Goal: Task Accomplishment & Management: Complete application form

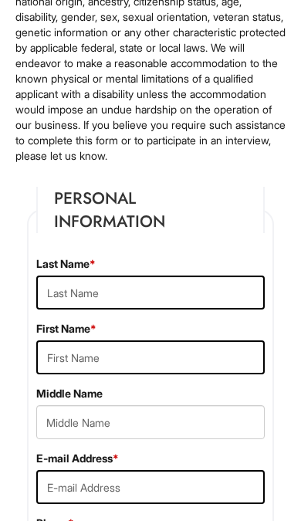
scroll to position [226, 0]
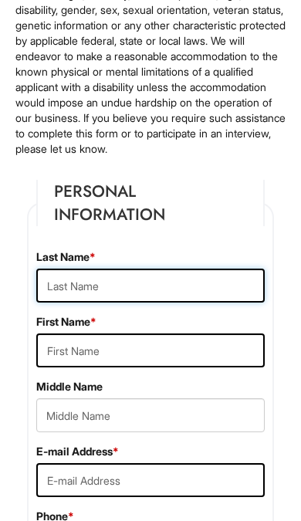
click at [122, 277] on input "text" at bounding box center [150, 286] width 229 height 34
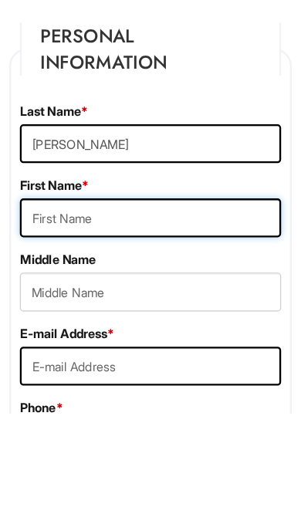
click at [66, 334] on input "text" at bounding box center [150, 351] width 229 height 34
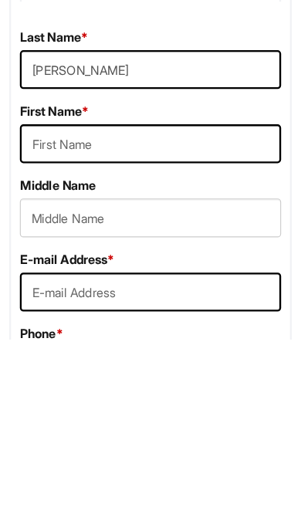
click at [81, 269] on input "[PERSON_NAME]" at bounding box center [150, 286] width 229 height 34
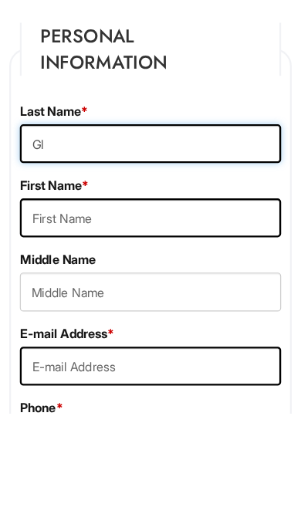
type input "G"
type input "[PERSON_NAME]"
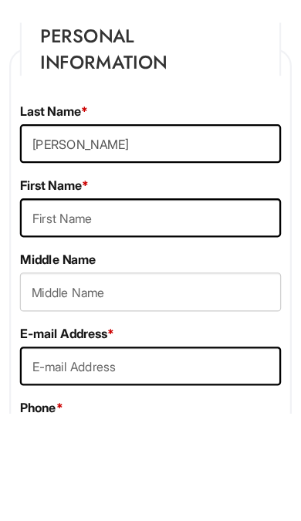
click at [54, 334] on input "text" at bounding box center [150, 351] width 229 height 34
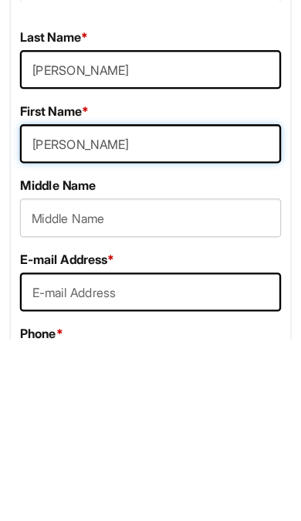
type input "[PERSON_NAME]"
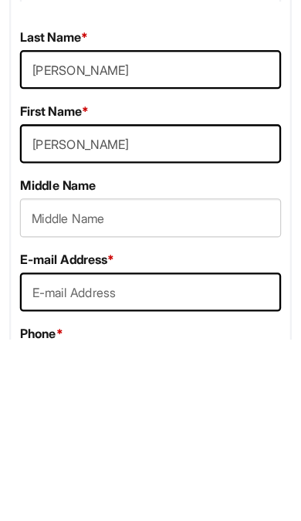
click at [63, 398] on input "text" at bounding box center [150, 415] width 229 height 34
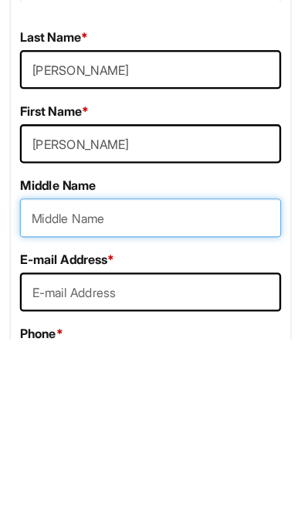
scroll to position [246, 0]
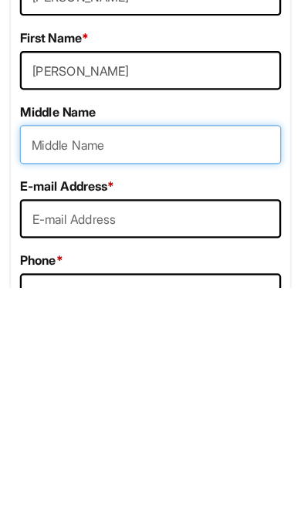
type input "N"
type input "M"
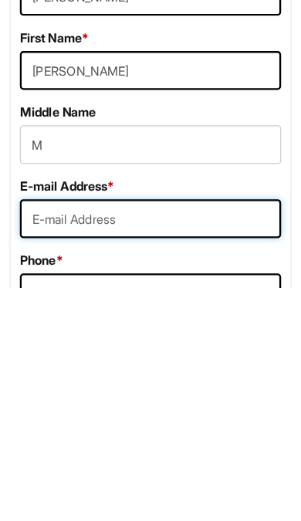
click at [80, 444] on input "email" at bounding box center [150, 461] width 229 height 34
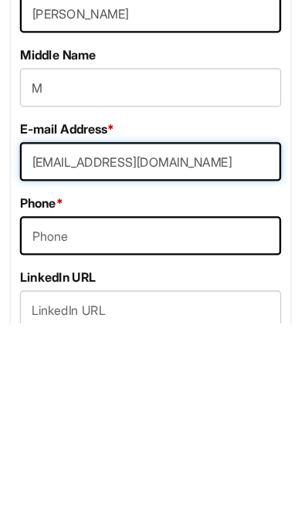
type input "[EMAIL_ADDRESS][DOMAIN_NAME]"
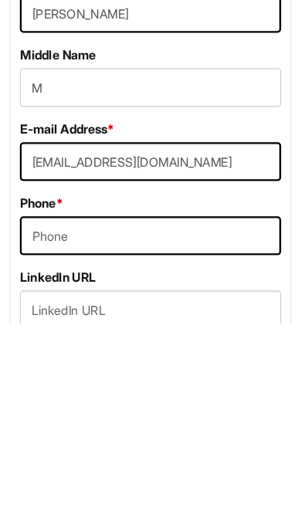
scroll to position [500, 0]
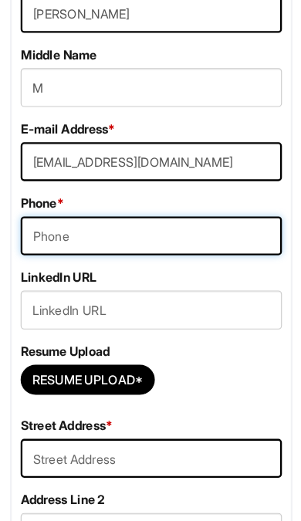
click at [84, 255] on input "tel" at bounding box center [150, 272] width 229 height 34
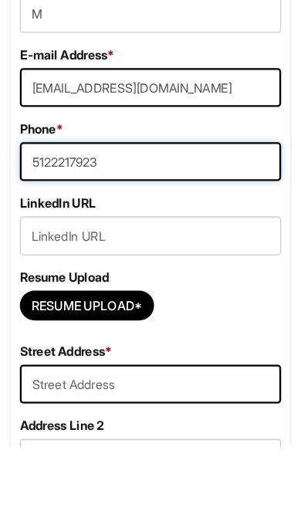
type input "5122217923"
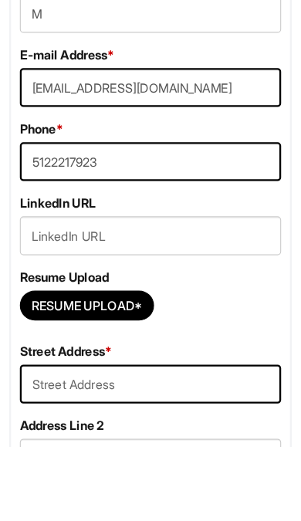
scroll to position [564, 0]
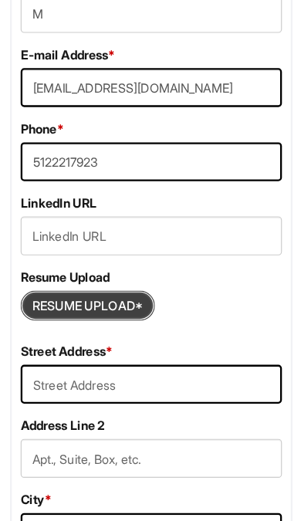
click at [75, 320] on input "Resume Upload*" at bounding box center [95, 332] width 116 height 25
type input "C:\fakepath\Résumé 2.pdf"
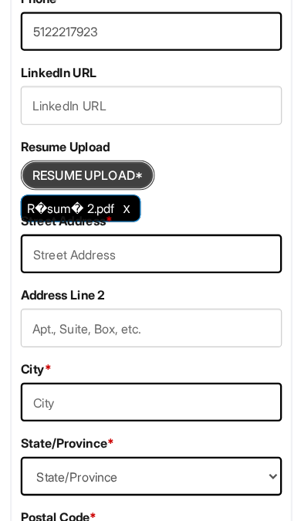
scroll to position [679, 0]
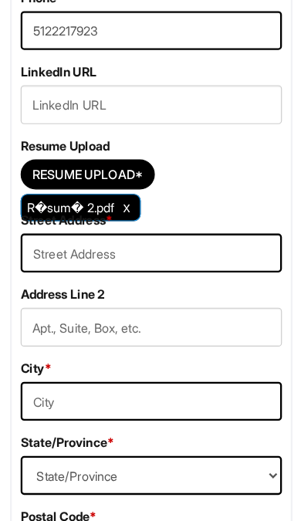
click at [56, 269] on input "text" at bounding box center [150, 286] width 229 height 34
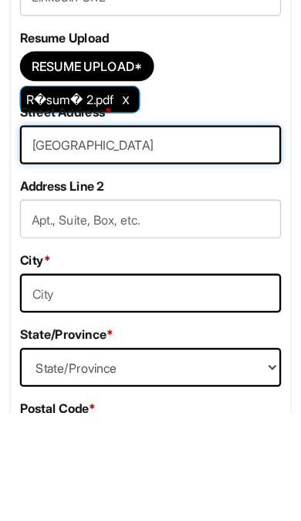
type input "[GEOGRAPHIC_DATA]"
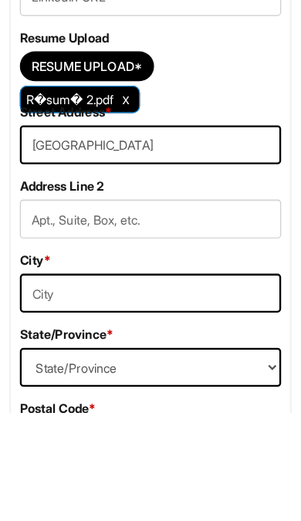
scroll to position [774, 0]
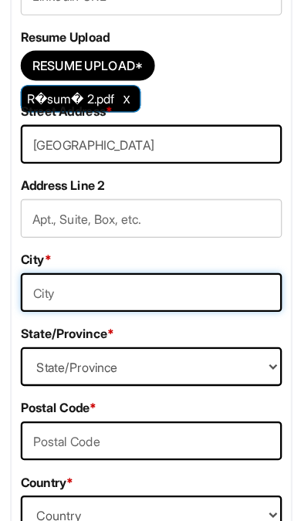
click at [109, 304] on input "text" at bounding box center [150, 321] width 229 height 34
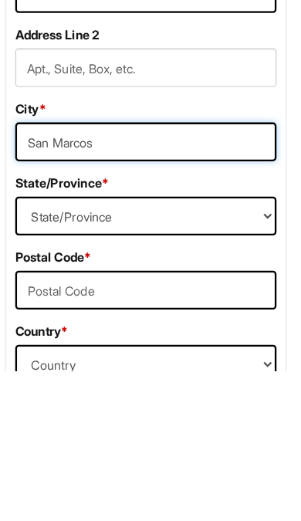
type input "San Marcos"
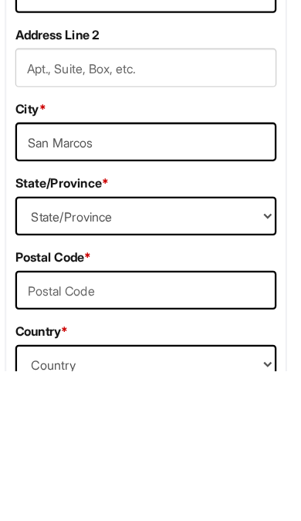
click at [58, 369] on select "State/Province [US_STATE] [US_STATE] [US_STATE] [US_STATE] [US_STATE] [US_STATE…" at bounding box center [150, 386] width 229 height 34
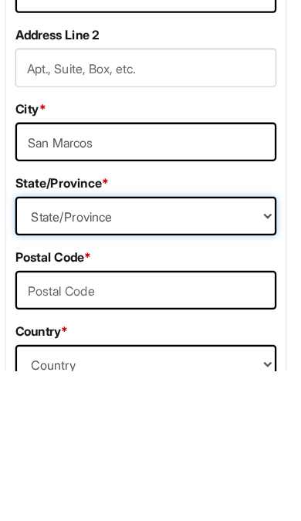
scroll to position [906, 0]
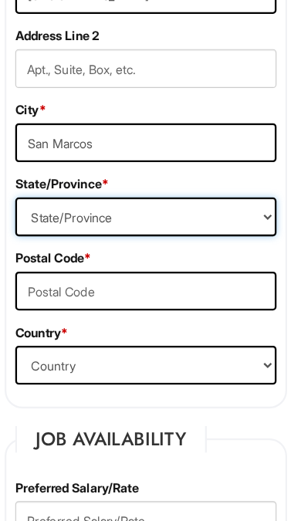
select select "[GEOGRAPHIC_DATA]"
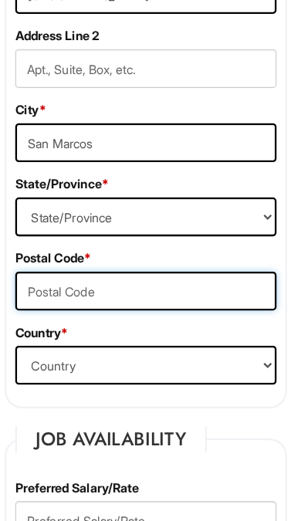
click at [83, 303] on input "text" at bounding box center [150, 320] width 229 height 34
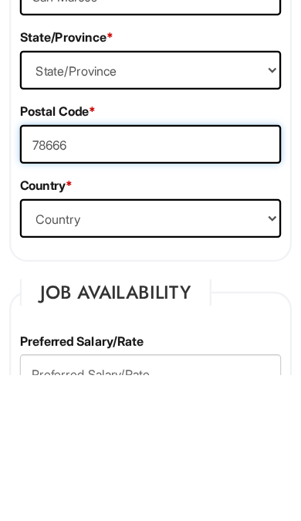
type input "78666"
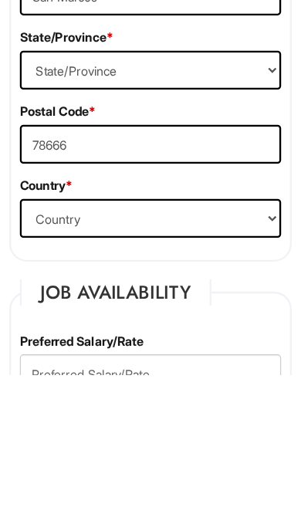
click at [76, 367] on select "Country [GEOGRAPHIC_DATA] [GEOGRAPHIC_DATA] [GEOGRAPHIC_DATA] [US_STATE] [GEOGR…" at bounding box center [150, 384] width 229 height 34
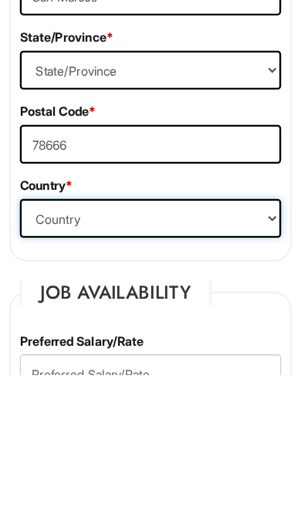
scroll to position [1034, 0]
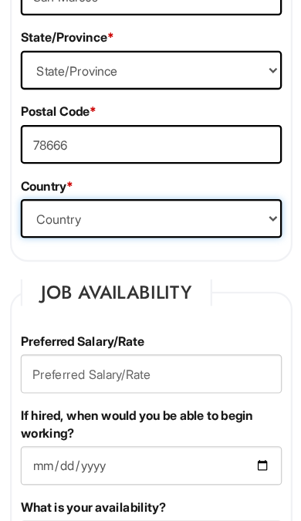
select select "[GEOGRAPHIC_DATA]"
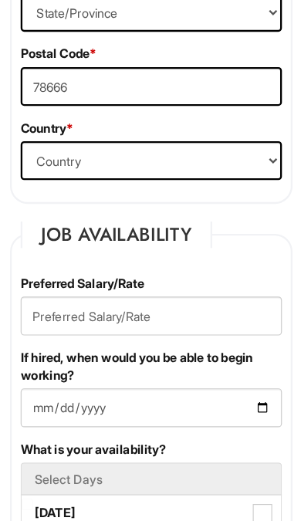
scroll to position [1153, 0]
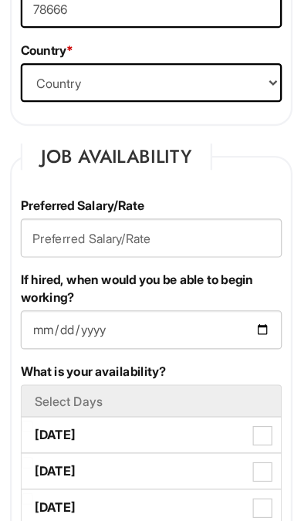
click at [63, 256] on input "text" at bounding box center [150, 273] width 229 height 34
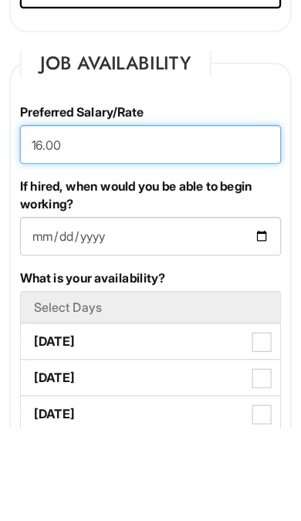
type input "16.00"
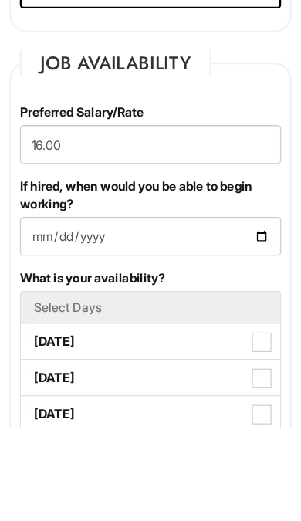
scroll to position [1234, 0]
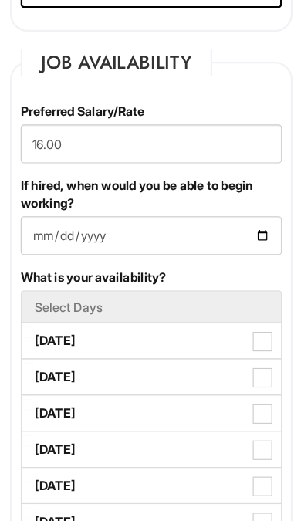
click at [85, 255] on input "If hired, when would you be able to begin working?" at bounding box center [150, 272] width 229 height 34
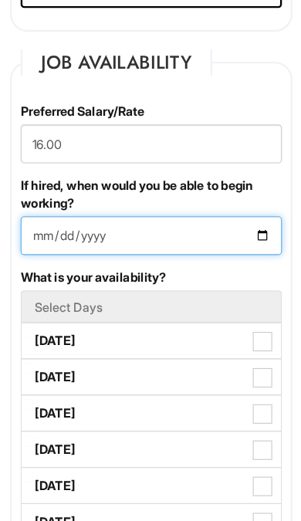
click at [117, 255] on input "[DATE]" at bounding box center [150, 272] width 229 height 34
type input "[DATE]"
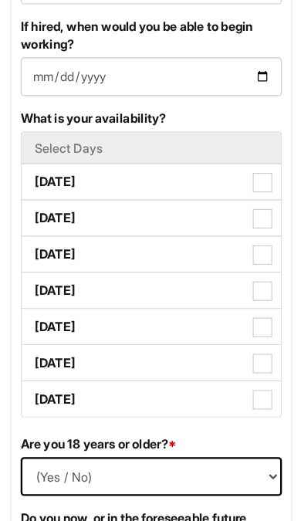
scroll to position [1375, 0]
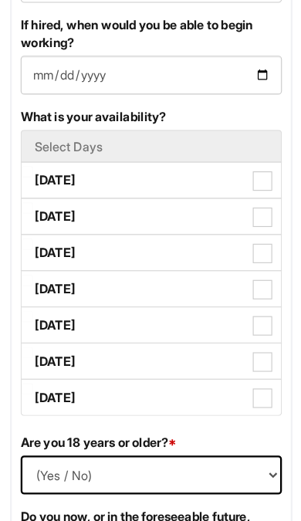
click at [69, 208] on label "[DATE]" at bounding box center [150, 223] width 227 height 31
click at [47, 211] on Available_Monday "[DATE]" at bounding box center [42, 216] width 10 height 10
click at [66, 208] on label "[DATE]" at bounding box center [150, 223] width 227 height 31
click at [47, 211] on Available_Monday "[DATE]" at bounding box center [42, 216] width 10 height 10
checkbox Available_Monday "false"
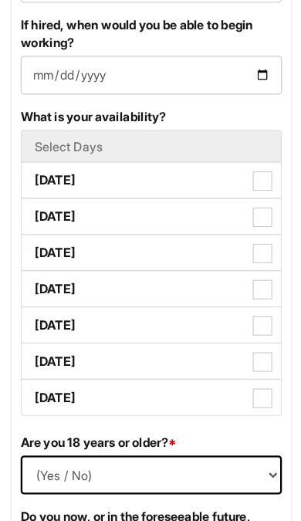
click at [92, 334] on label "[DATE]" at bounding box center [150, 349] width 227 height 31
click at [47, 337] on Available_Friday "[DATE]" at bounding box center [42, 342] width 10 height 10
checkbox Available_Friday "true"
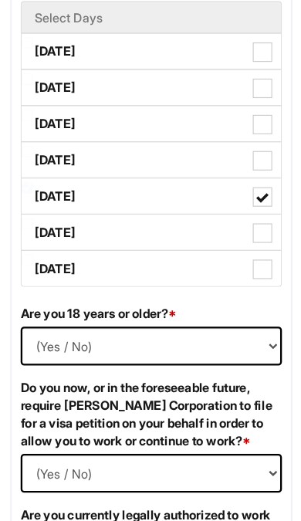
scroll to position [1488, 0]
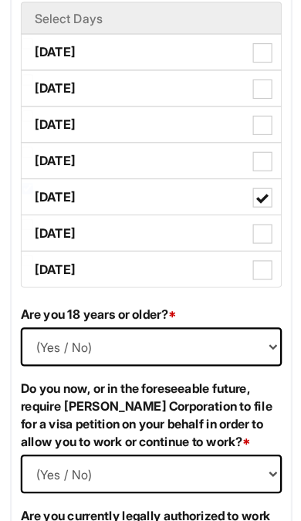
click at [120, 351] on select "(Yes / No) Yes No" at bounding box center [150, 368] width 229 height 34
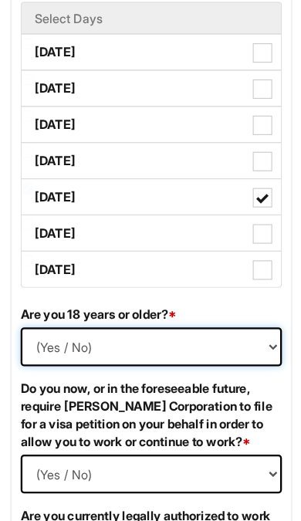
select select "Yes"
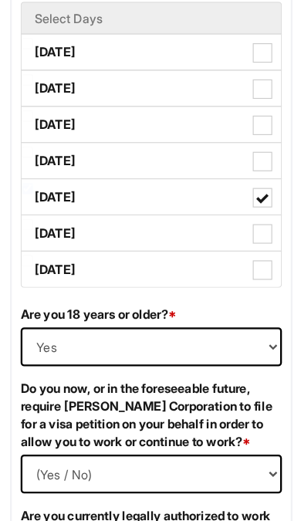
click at [142, 462] on Required "(Yes / No) Yes No" at bounding box center [150, 479] width 229 height 34
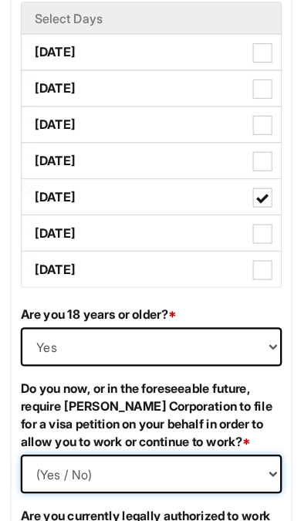
select Required "No"
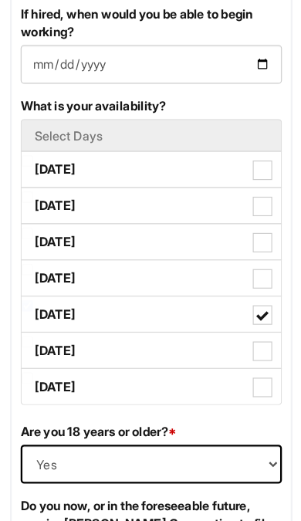
scroll to position [1449, 0]
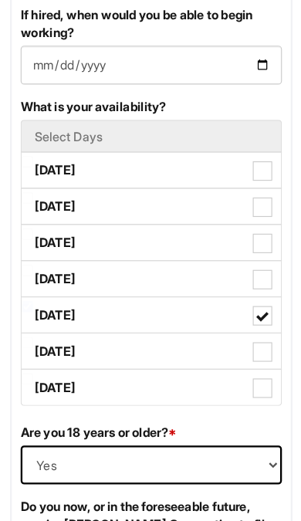
click at [55, 194] on label "[DATE]" at bounding box center [150, 180] width 227 height 31
click at [47, 178] on Available_Tuesday "[DATE]" at bounding box center [42, 173] width 10 height 10
checkbox Available_Tuesday "true"
click at [86, 224] on label "[DATE]" at bounding box center [150, 212] width 227 height 31
click at [47, 210] on Available_Wednesday "[DATE]" at bounding box center [42, 205] width 10 height 10
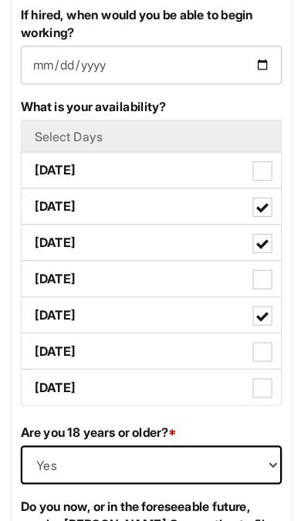
click at [76, 225] on label "[DATE]" at bounding box center [150, 212] width 227 height 31
click at [47, 210] on Available_Wednesday "[DATE]" at bounding box center [42, 205] width 10 height 10
checkbox Available_Wednesday "false"
click at [99, 254] on label "[DATE]" at bounding box center [150, 244] width 227 height 31
click at [47, 242] on Available_Thursday "[DATE]" at bounding box center [42, 237] width 10 height 10
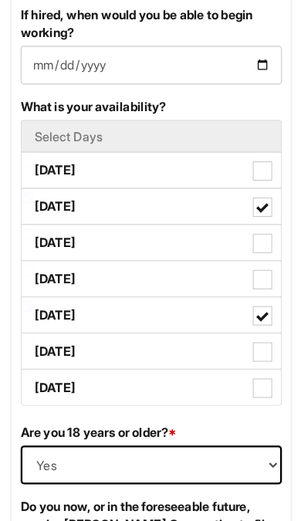
checkbox Available_Thursday "true"
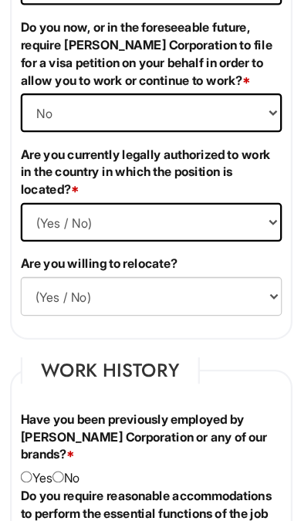
scroll to position [1827, 0]
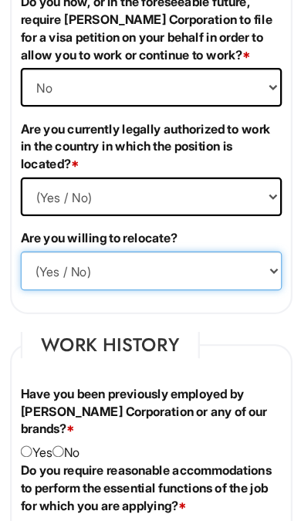
click at [93, 284] on select "(Yes / No) No Yes" at bounding box center [150, 301] width 229 height 34
select select "N"
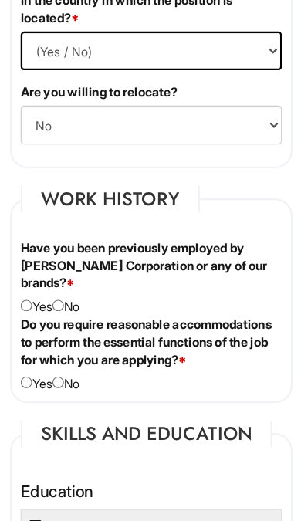
scroll to position [1963, 0]
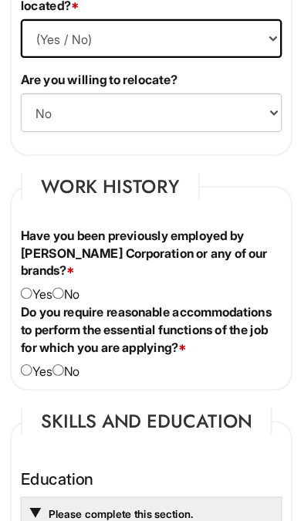
click at [64, 317] on input "radio" at bounding box center [69, 322] width 10 height 10
radio input "true"
click at [64, 384] on input "radio" at bounding box center [69, 389] width 10 height 10
radio input "true"
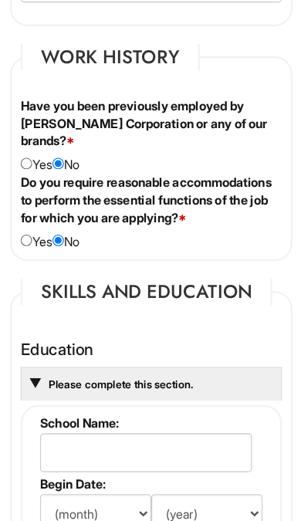
click at [36, 271] on input "radio" at bounding box center [41, 276] width 10 height 10
radio input "true"
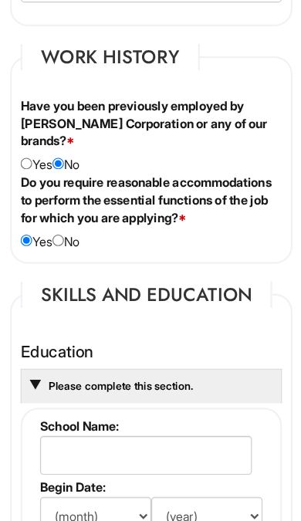
scroll to position [2078, 0]
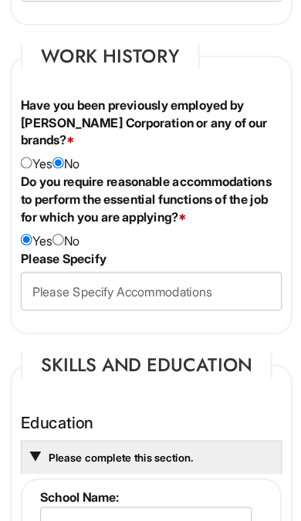
click at [64, 270] on input "radio" at bounding box center [69, 275] width 10 height 10
radio input "true"
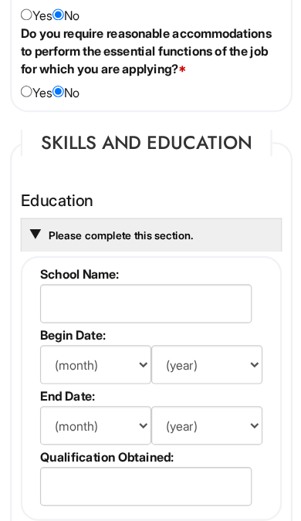
scroll to position [2208, 0]
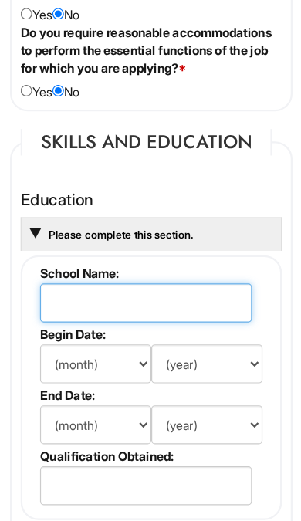
click at [89, 313] on input "text" at bounding box center [145, 330] width 185 height 34
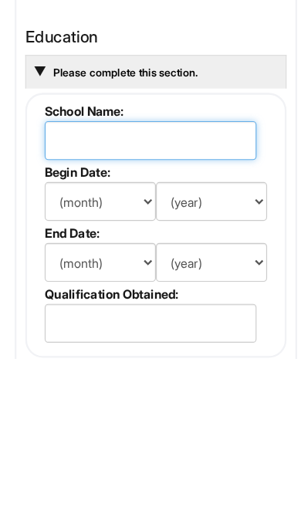
type input "T"
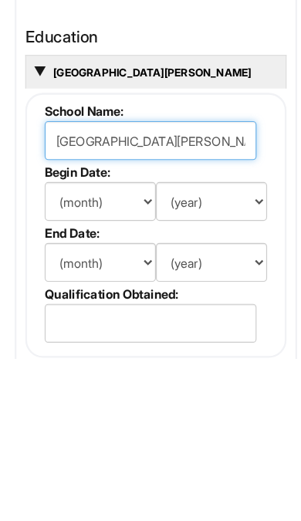
type input "[GEOGRAPHIC_DATA][PERSON_NAME]"
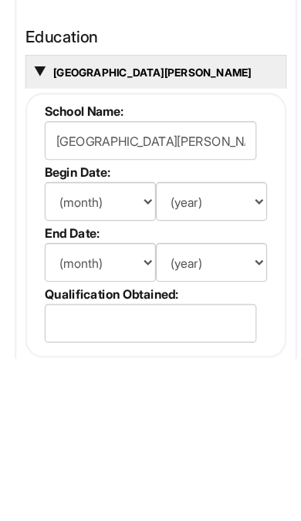
click at [80, 367] on select "(month) Jan Feb Mar Apr May Jun [DATE] Aug Sep Oct Nov Dec" at bounding box center [101, 384] width 97 height 34
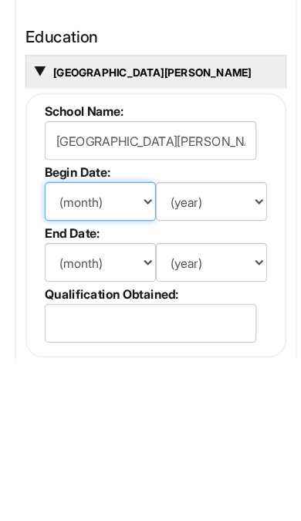
scroll to position [2350, 0]
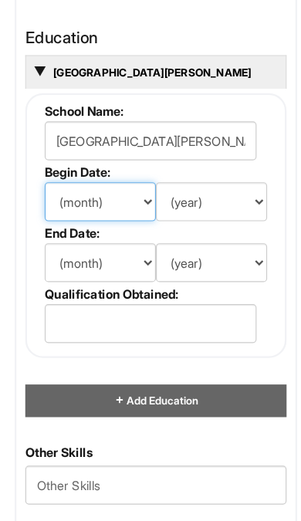
select select "8"
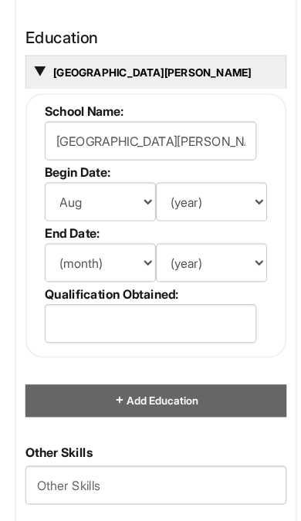
click at [163, 225] on select "(year) 2029 2028 2027 2026 2025 2024 2023 2022 2021 2020 2019 2018 2017 2016 20…" at bounding box center [199, 242] width 97 height 34
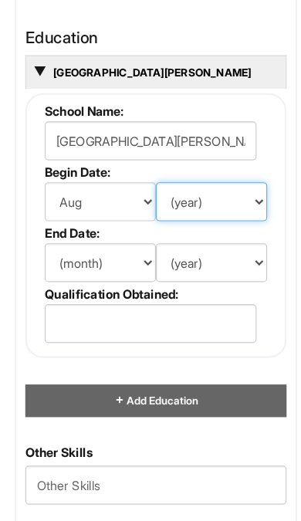
select select "2019"
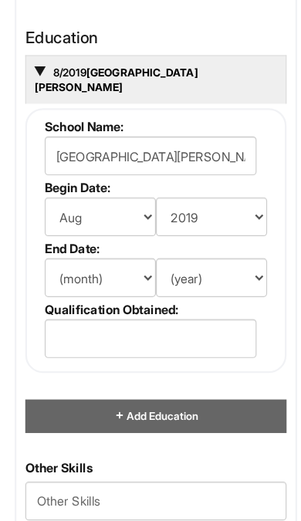
click at [101, 291] on select "(month) Jan Feb Mar Apr May Jun [DATE] Aug Sep Oct Nov Dec" at bounding box center [101, 308] width 97 height 34
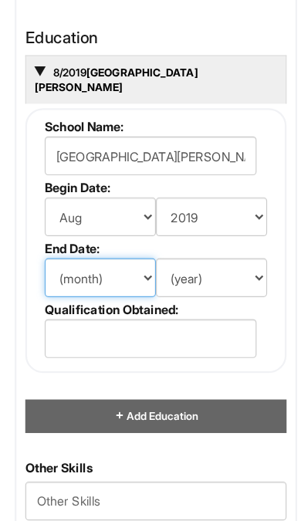
select select "5"
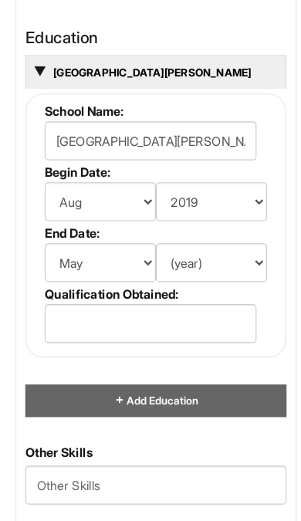
click at [161, 278] on select "(year) 2029 2028 2027 2026 2025 2024 2023 2022 2021 2020 2019 2018 2017 2016 20…" at bounding box center [199, 295] width 97 height 34
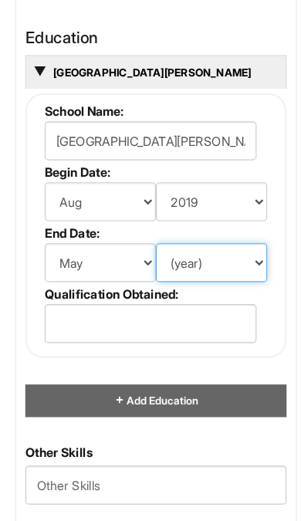
select select "2023"
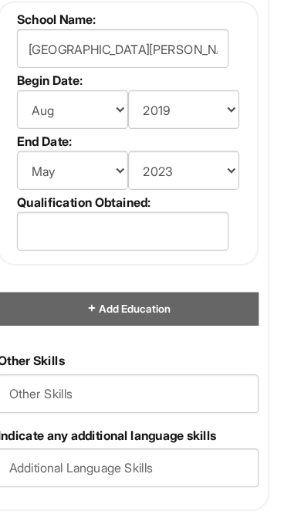
scroll to position [2444, 0]
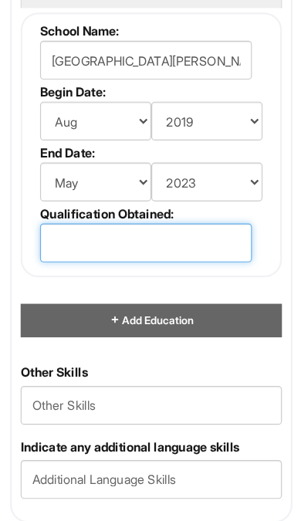
click at [100, 250] on input "text" at bounding box center [145, 267] width 185 height 34
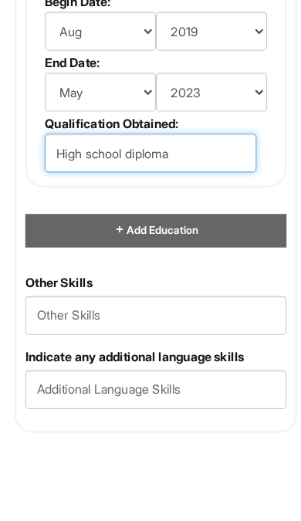
type input "High school diploma"
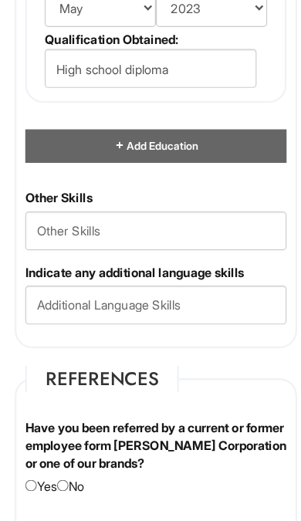
scroll to position [2586, 0]
click at [69, 250] on Skills "text" at bounding box center [150, 267] width 229 height 34
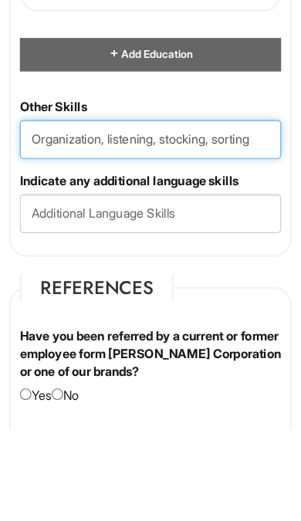
type Skills "Organization, listening, stocking, sorting"
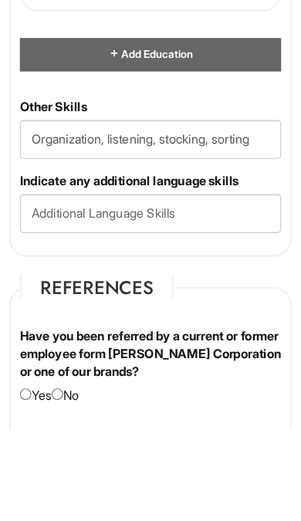
scroll to position [2667, 0]
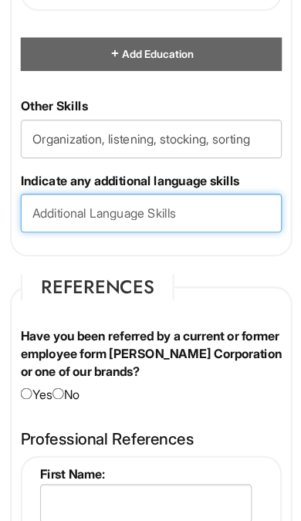
click at [108, 235] on input "text" at bounding box center [150, 252] width 229 height 34
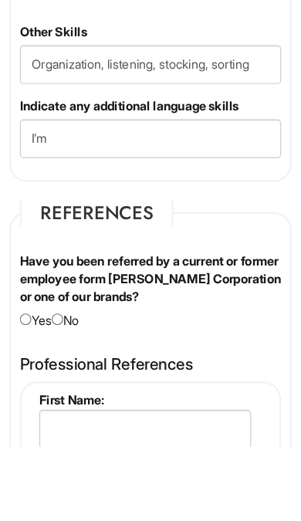
scroll to position [2731, 0]
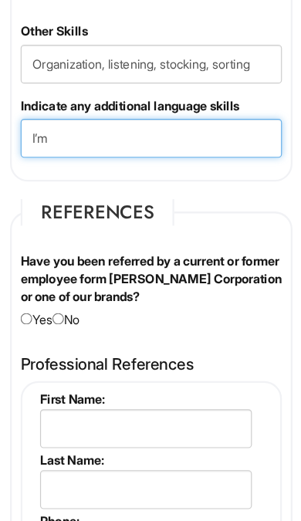
click at [104, 170] on input "I’m" at bounding box center [150, 187] width 229 height 34
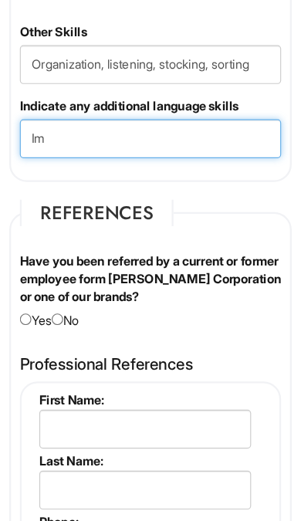
type input "I"
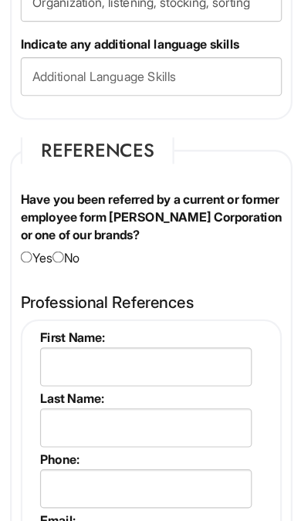
scroll to position [2786, 0]
click at [64, 285] on input "radio" at bounding box center [69, 290] width 10 height 10
radio input "true"
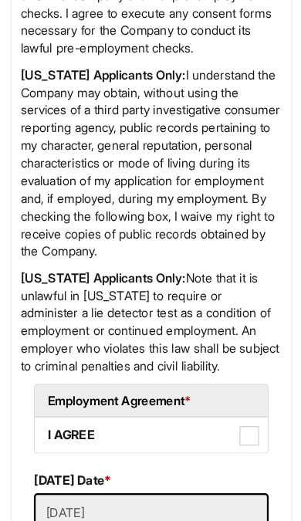
scroll to position [4903, 0]
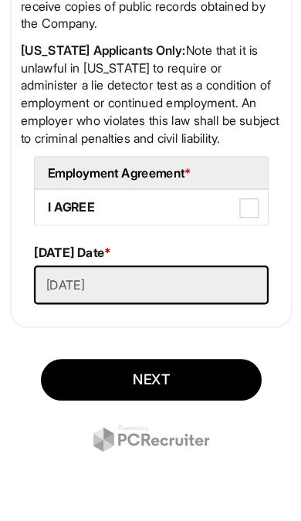
click at [66, 232] on label "I AGREE" at bounding box center [151, 247] width 204 height 31
click at [59, 235] on AGREE "I AGREE" at bounding box center [54, 240] width 10 height 10
checkbox AGREE "true"
click at [129, 380] on button "Next" at bounding box center [150, 398] width 193 height 36
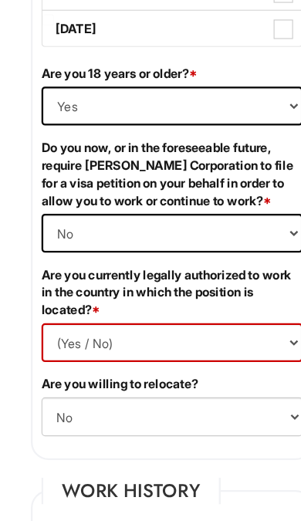
scroll to position [1749, 0]
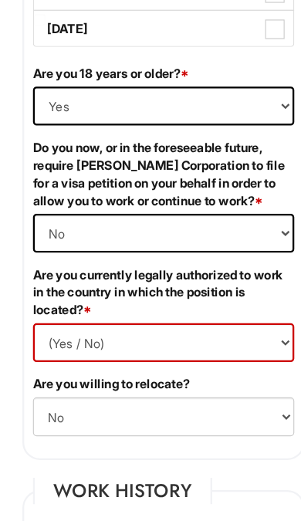
click at [99, 301] on select "(Yes / No) Yes No" at bounding box center [150, 313] width 229 height 34
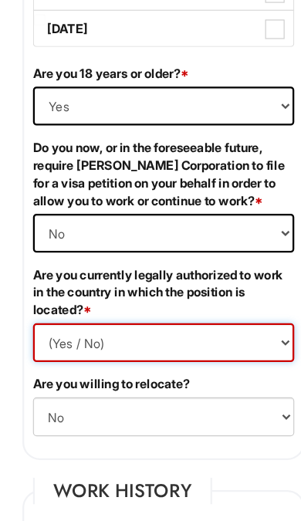
select select "Yes"
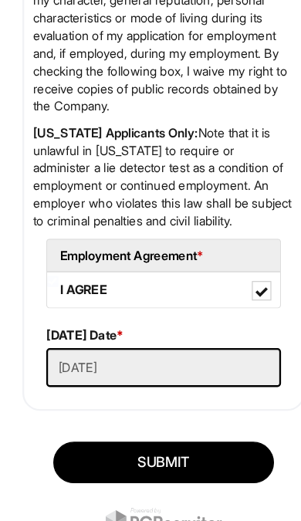
scroll to position [4903, 0]
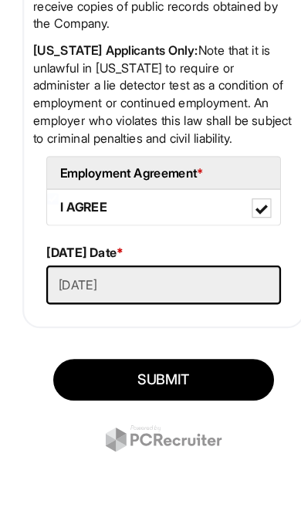
click at [139, 380] on button "SUBMIT" at bounding box center [150, 398] width 193 height 36
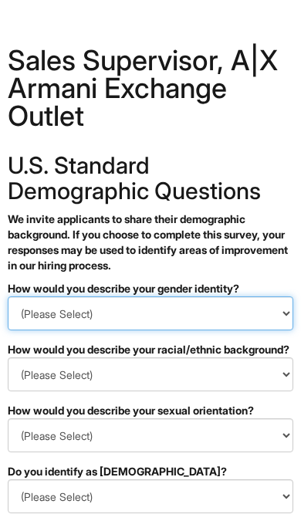
click at [100, 312] on select "(Please Select) Man Woman Non-binary I prefer to self-describe I don't wish to …" at bounding box center [151, 313] width 286 height 34
select select "Woman"
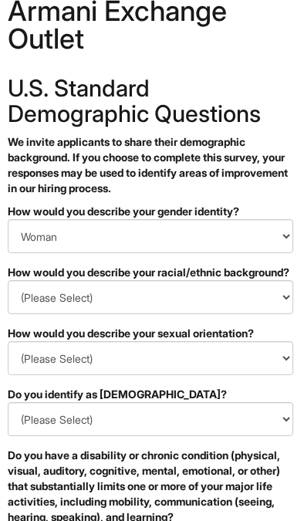
scroll to position [139, 0]
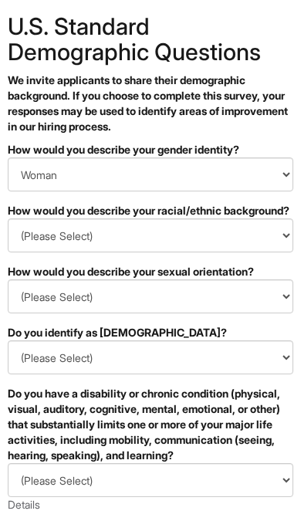
click at [66, 235] on select "(Please Select) Black or of African descent East Asian Hispanic, Latinx or of S…" at bounding box center [151, 235] width 286 height 34
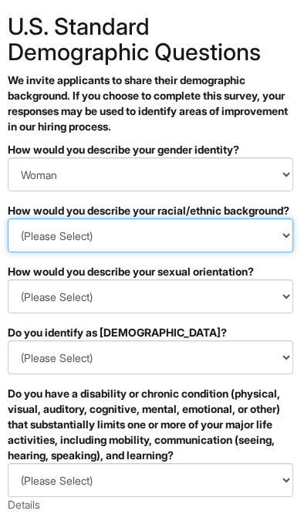
select select "I prefer to self-describe"
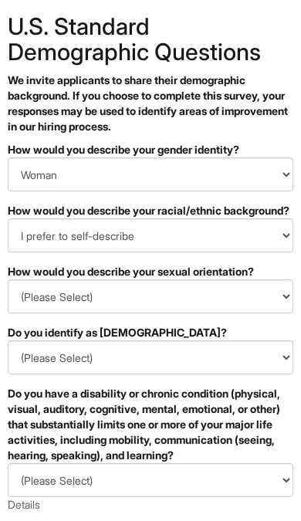
click at [100, 301] on select "(Please Select) Asexual Bisexual and/or pansexual Gay Heterosexual Lesbian Quee…" at bounding box center [151, 296] width 286 height 34
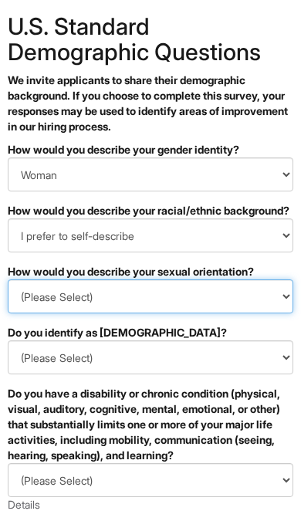
select select "I don't wish to answer"
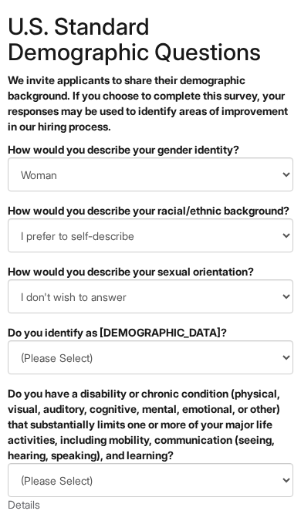
click at [137, 361] on select "(Please Select) Yes No I prefer to self-describe I don't wish to answer" at bounding box center [151, 357] width 286 height 34
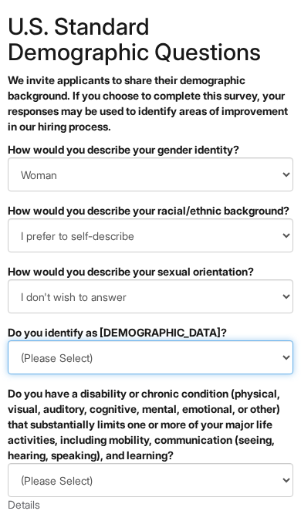
select select "No"
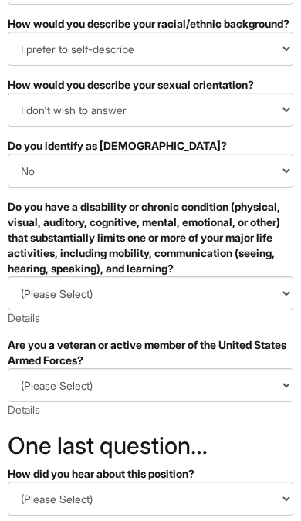
scroll to position [328, 0]
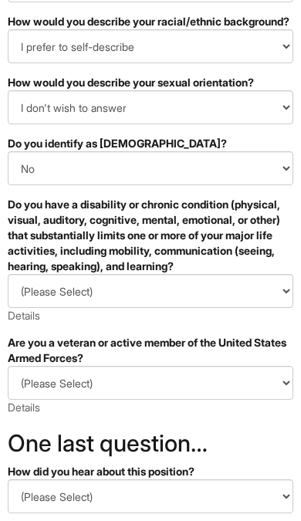
click at [104, 297] on select "(Please Select) YES, I HAVE A DISABILITY (or previously had a disability) NO, I…" at bounding box center [151, 291] width 286 height 34
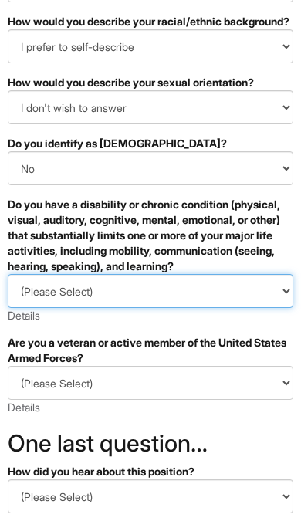
select select "YES, I HAVE A DISABILITY (or previously had a disability)"
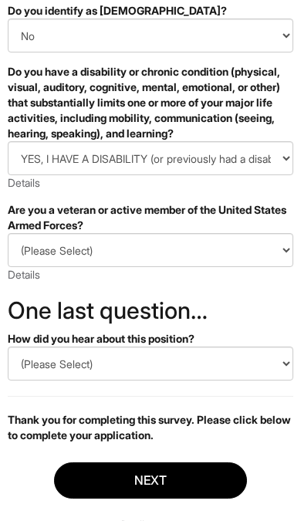
scroll to position [463, 0]
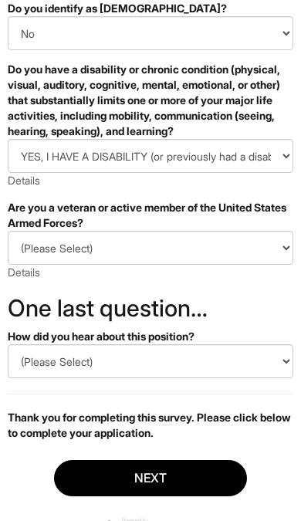
click at [120, 246] on select "(Please Select) I IDENTIFY AS ONE OR MORE OF THE CLASSIFICATIONS OF PROTECTED V…" at bounding box center [151, 248] width 286 height 34
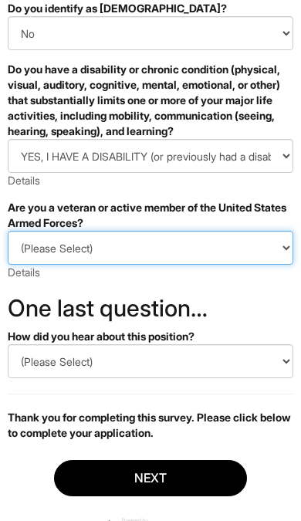
select select "I AM NOT A PROTECTED VETERAN"
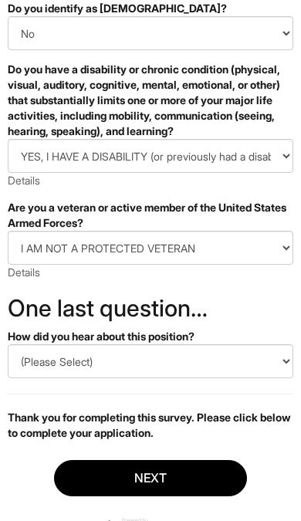
click at [112, 367] on select "(Please Select) CareerBuilder Indeed LinkedIn Monster Referral Other" at bounding box center [151, 361] width 286 height 34
click at [144, 361] on select "(Please Select) CareerBuilder Indeed LinkedIn Monster Referral Other" at bounding box center [151, 361] width 286 height 34
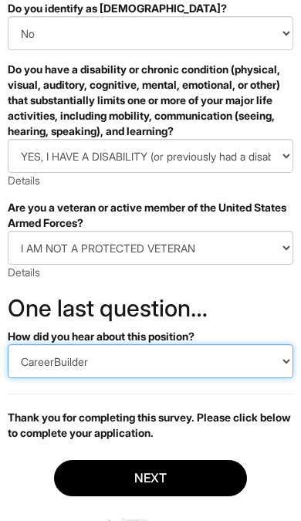
select select "Other"
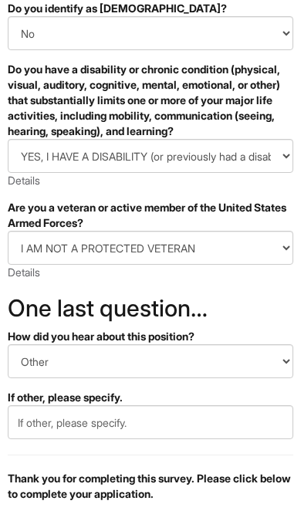
click at [137, 420] on input "text" at bounding box center [151, 422] width 286 height 34
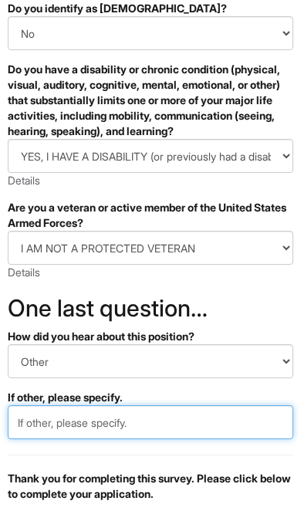
scroll to position [490, 0]
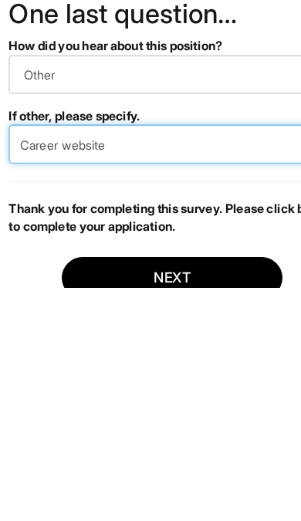
type input "Career website"
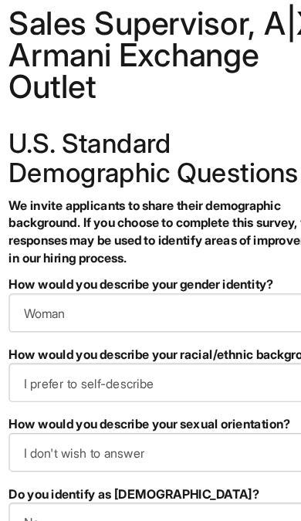
scroll to position [30, 0]
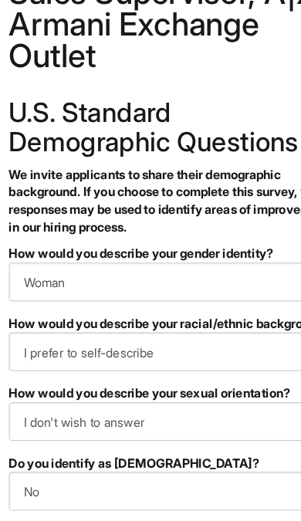
click at [147, 327] on select "(Please Select) Black or of African descent East Asian Hispanic, Latinx or of S…" at bounding box center [151, 344] width 286 height 34
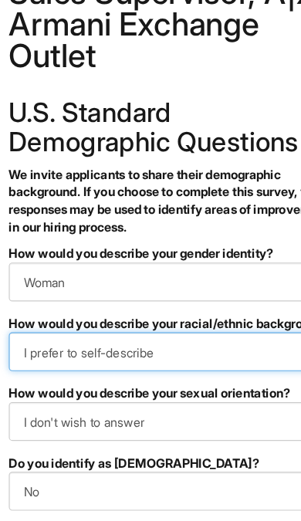
select select "Black or of African descent"
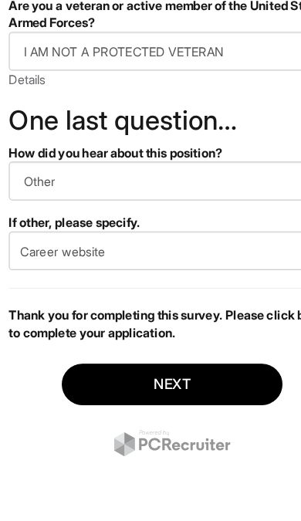
scroll to position [598, 0]
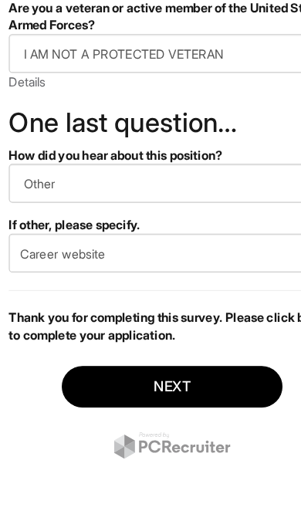
click at [138, 386] on button "Next" at bounding box center [150, 404] width 193 height 36
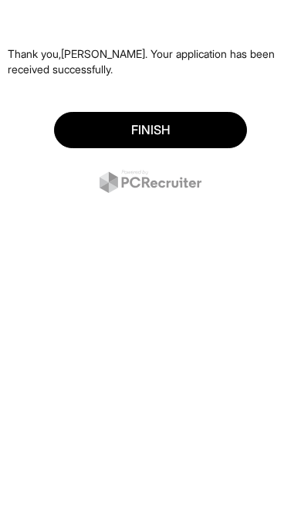
click at [80, 130] on button "Finish" at bounding box center [150, 130] width 193 height 36
